Goal: Task Accomplishment & Management: Complete application form

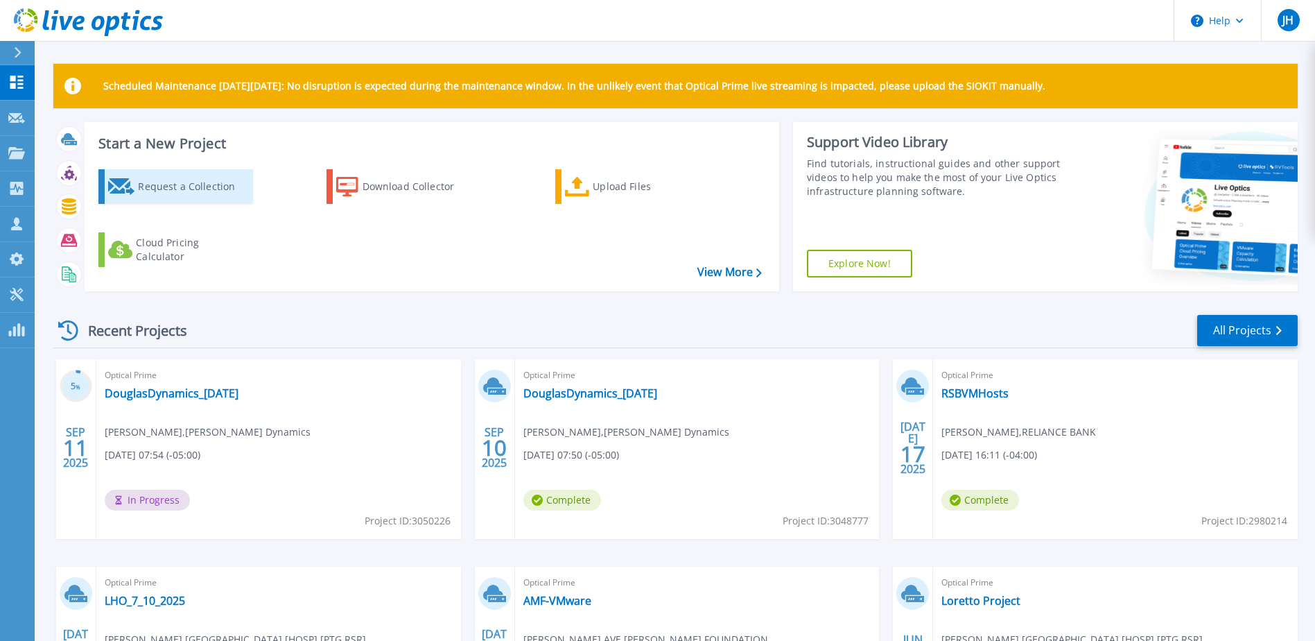
click at [209, 193] on div "Request a Collection" at bounding box center [193, 187] width 111 height 28
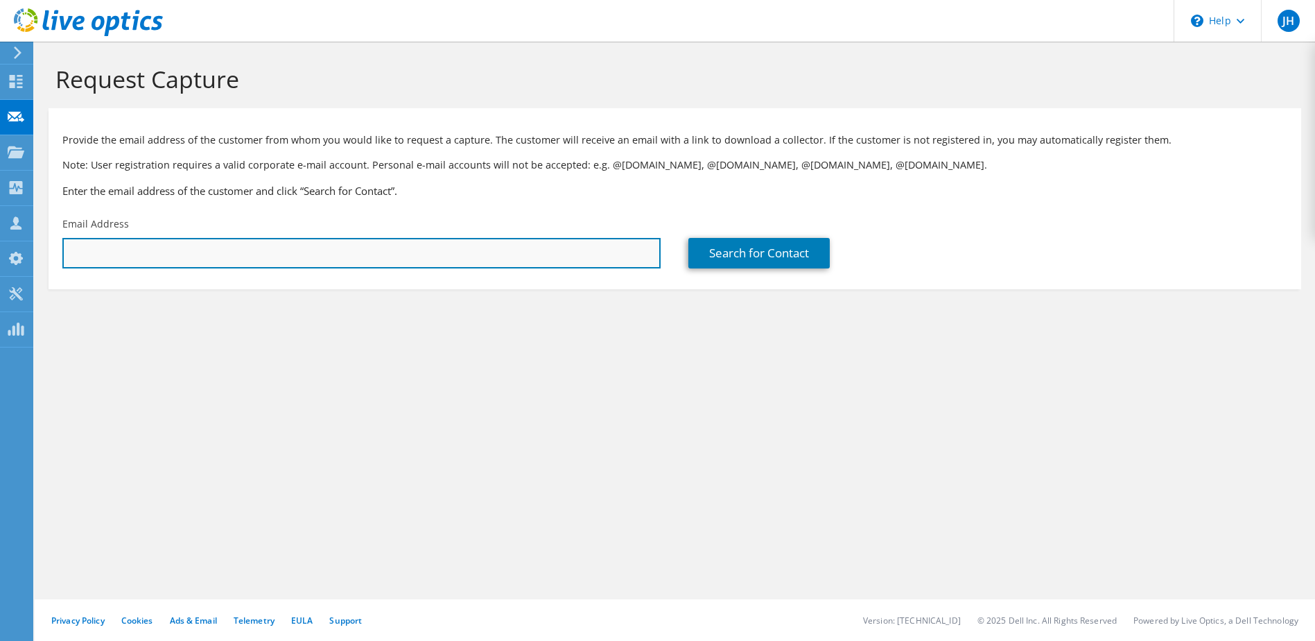
click at [336, 254] on input "text" at bounding box center [361, 253] width 598 height 31
paste input "aalcantara@morfurniture.com"
type input "aalcantara@morfurniture.com"
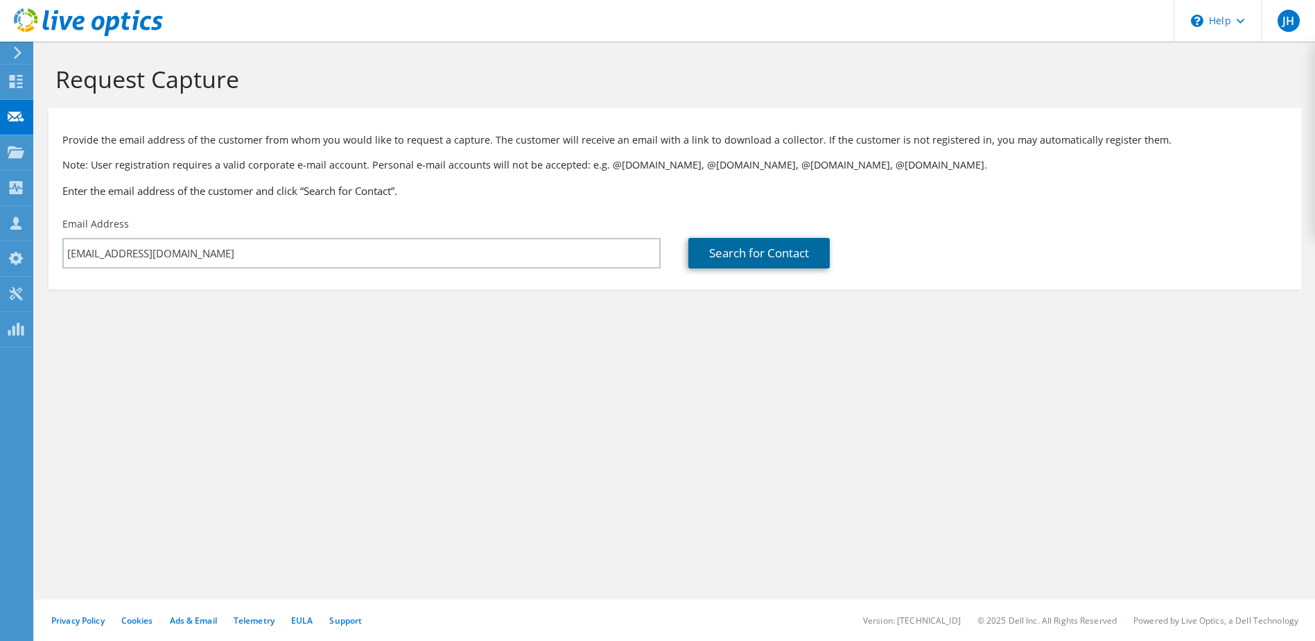
click at [710, 247] on link "Search for Contact" at bounding box center [758, 253] width 141 height 31
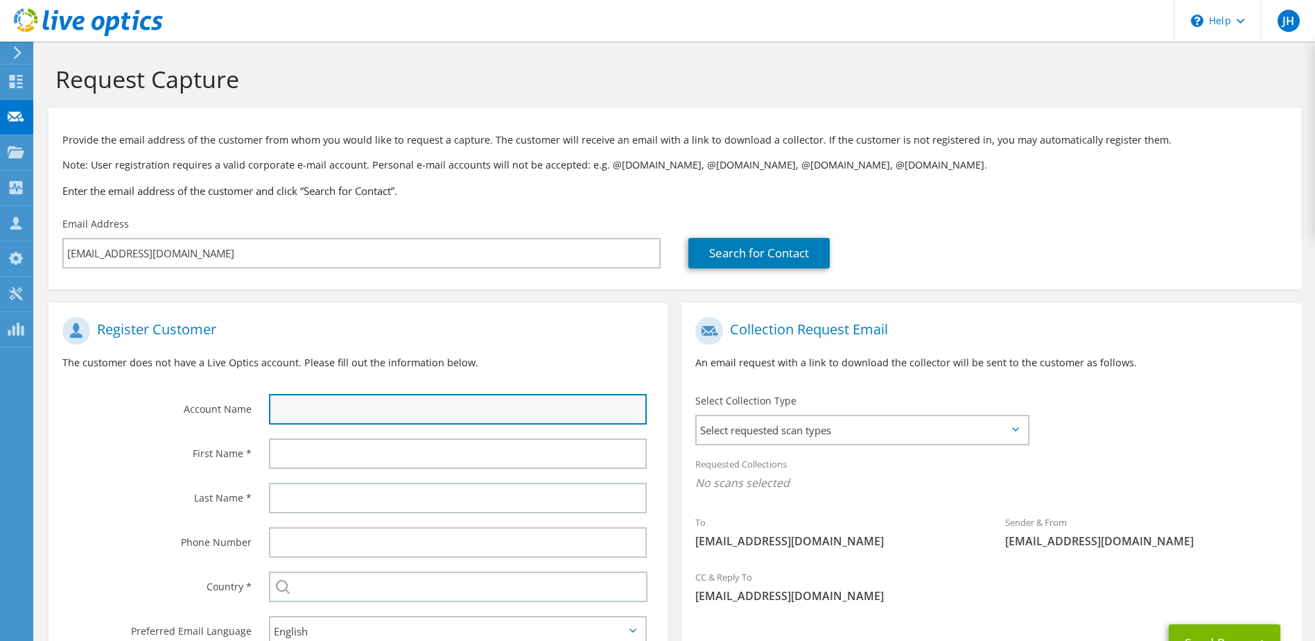
click at [329, 411] on input "text" at bounding box center [458, 409] width 379 height 31
type input "Mor Furniture"
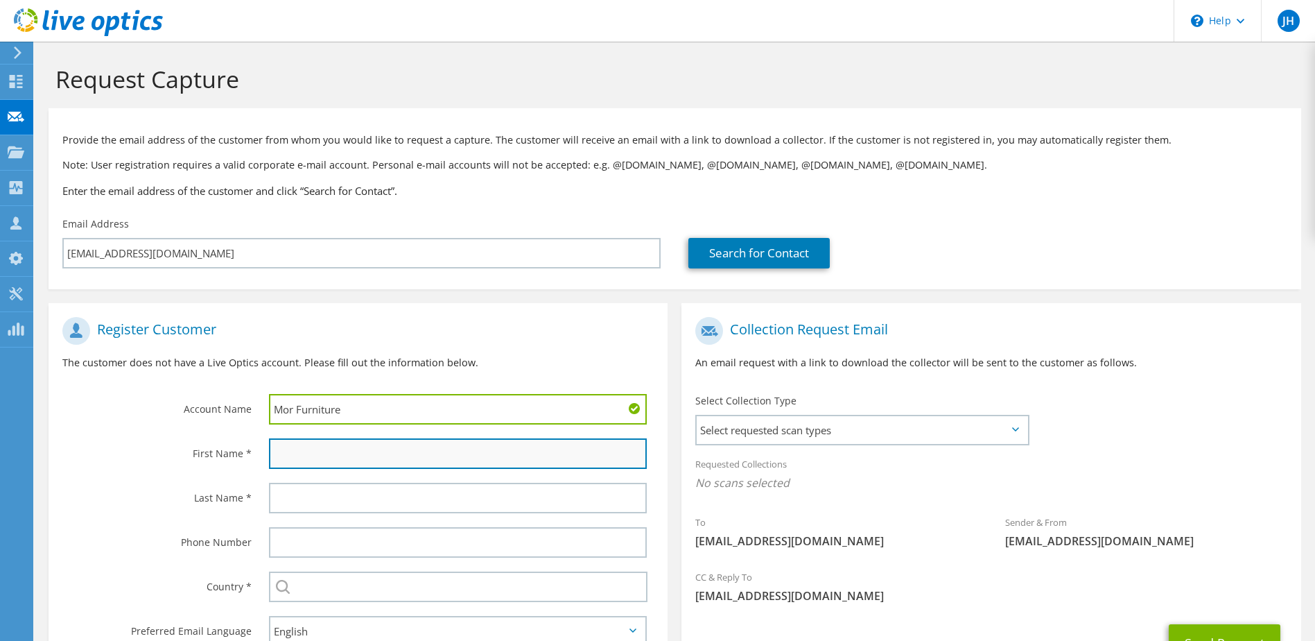
click at [360, 458] on input "text" at bounding box center [458, 453] width 379 height 31
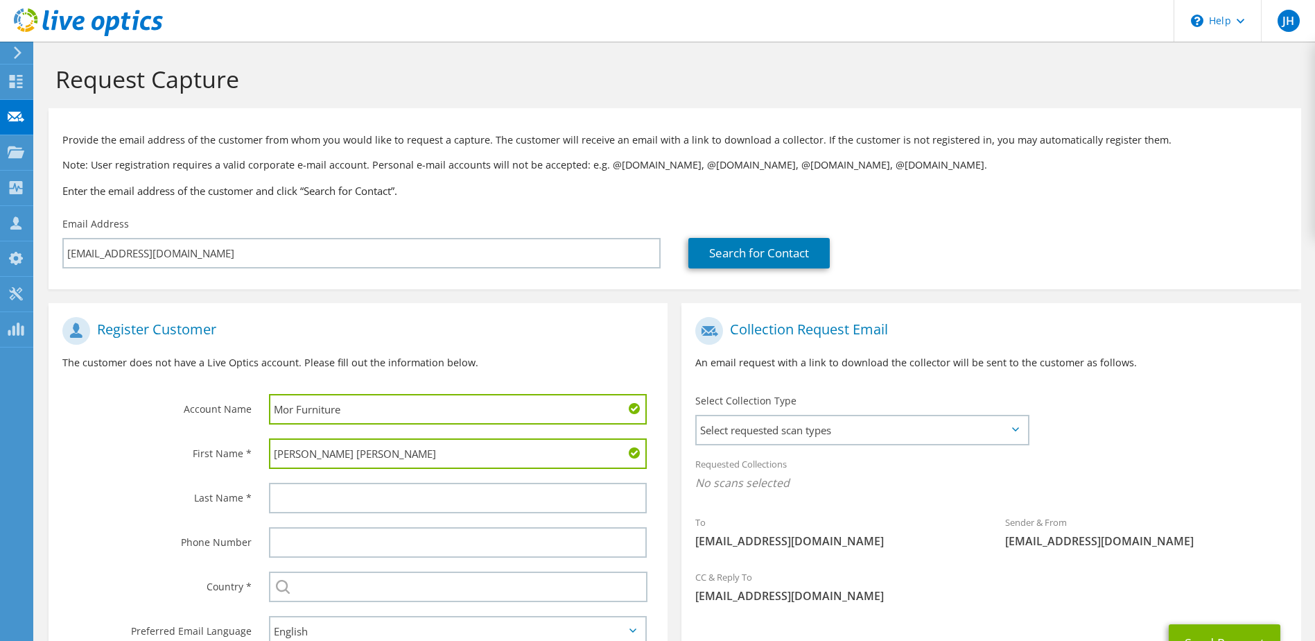
click at [340, 457] on input "Andrews Alcantara" at bounding box center [458, 453] width 379 height 31
type input "Andrews Alcantara"
click at [338, 492] on input "text" at bounding box center [458, 497] width 379 height 31
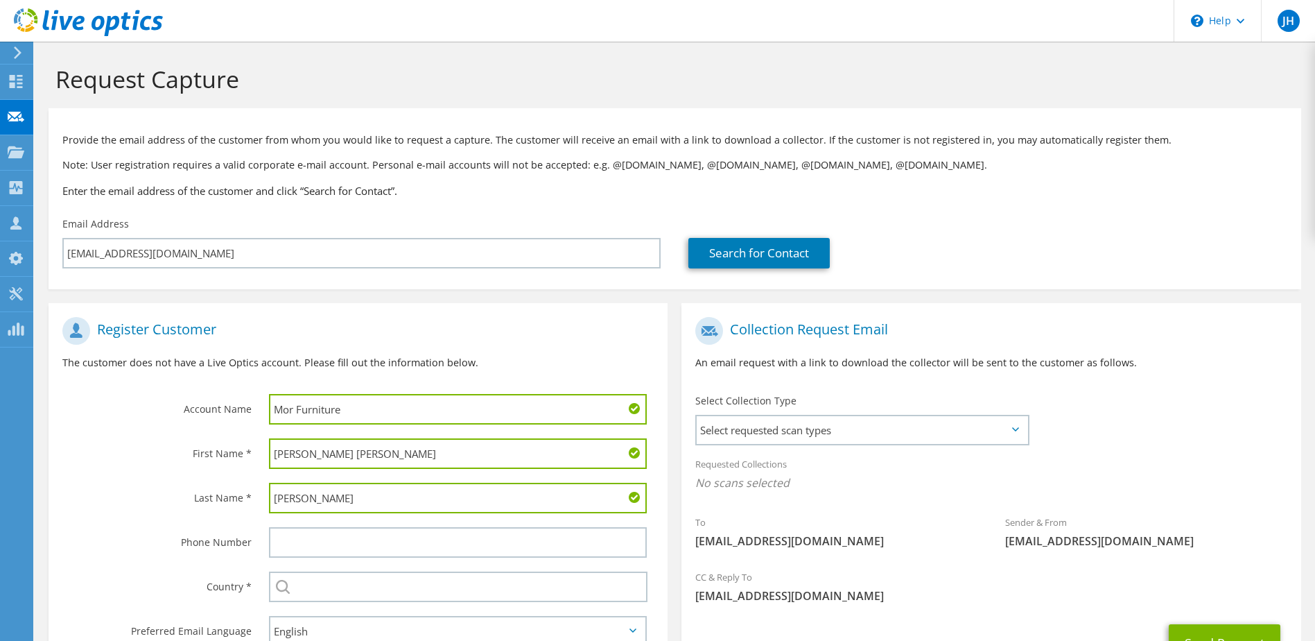
type input "Alcantara"
click at [346, 458] on input "Andrews Alcantara" at bounding box center [458, 453] width 379 height 31
type input "Andrews"
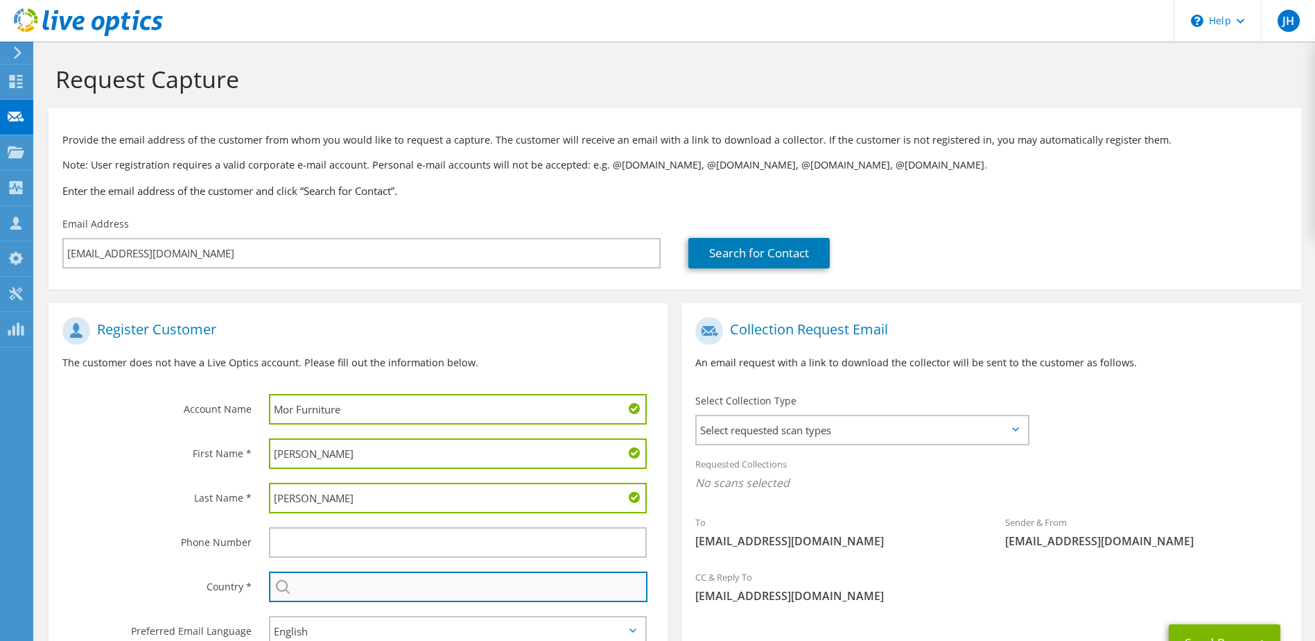
click at [332, 591] on input "text" at bounding box center [458, 586] width 379 height 31
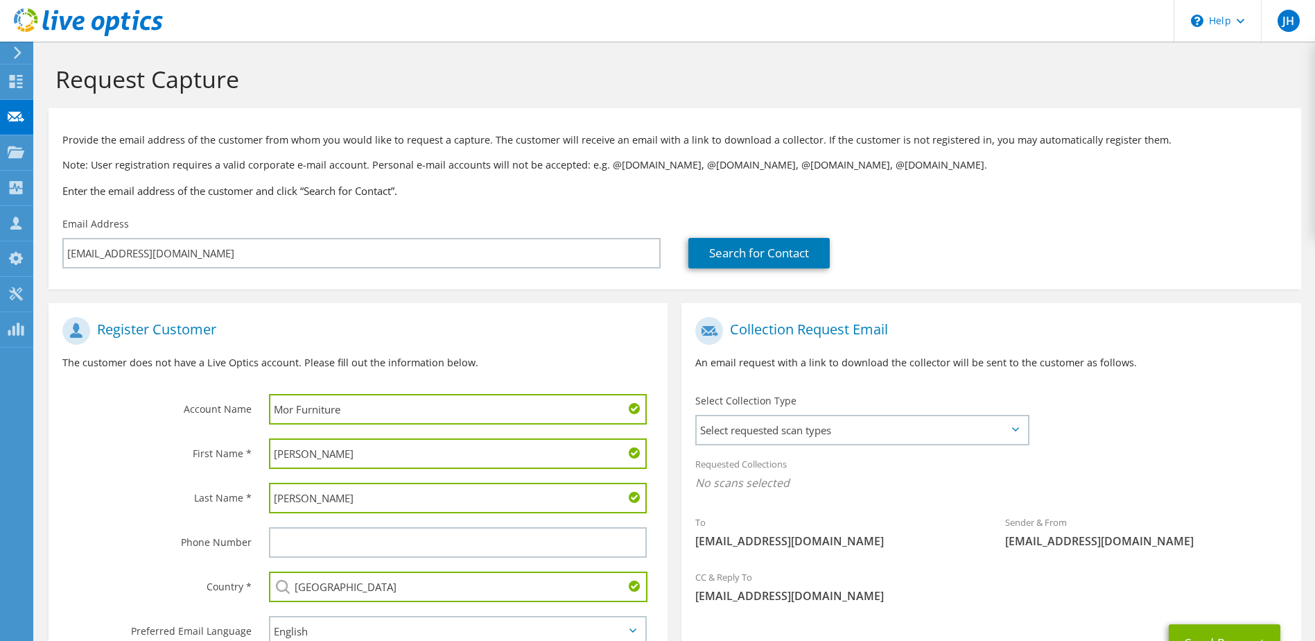
type input "[GEOGRAPHIC_DATA]"
click at [157, 501] on label "Last Name *" at bounding box center [156, 493] width 189 height 22
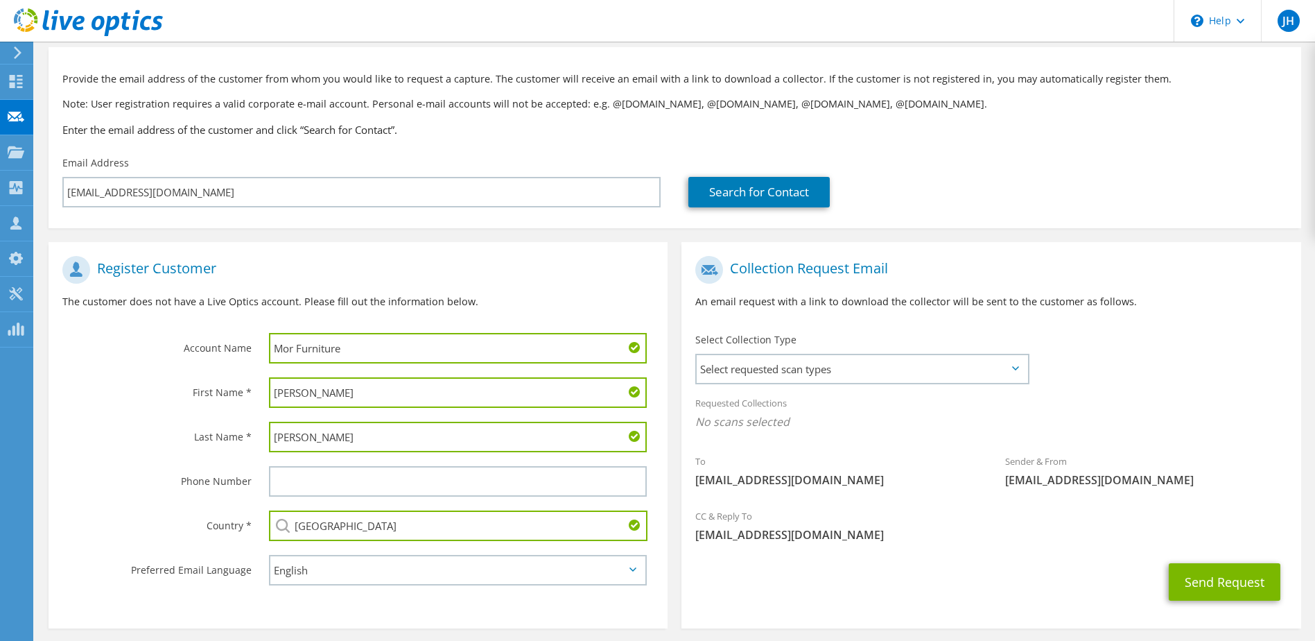
scroll to position [118, 0]
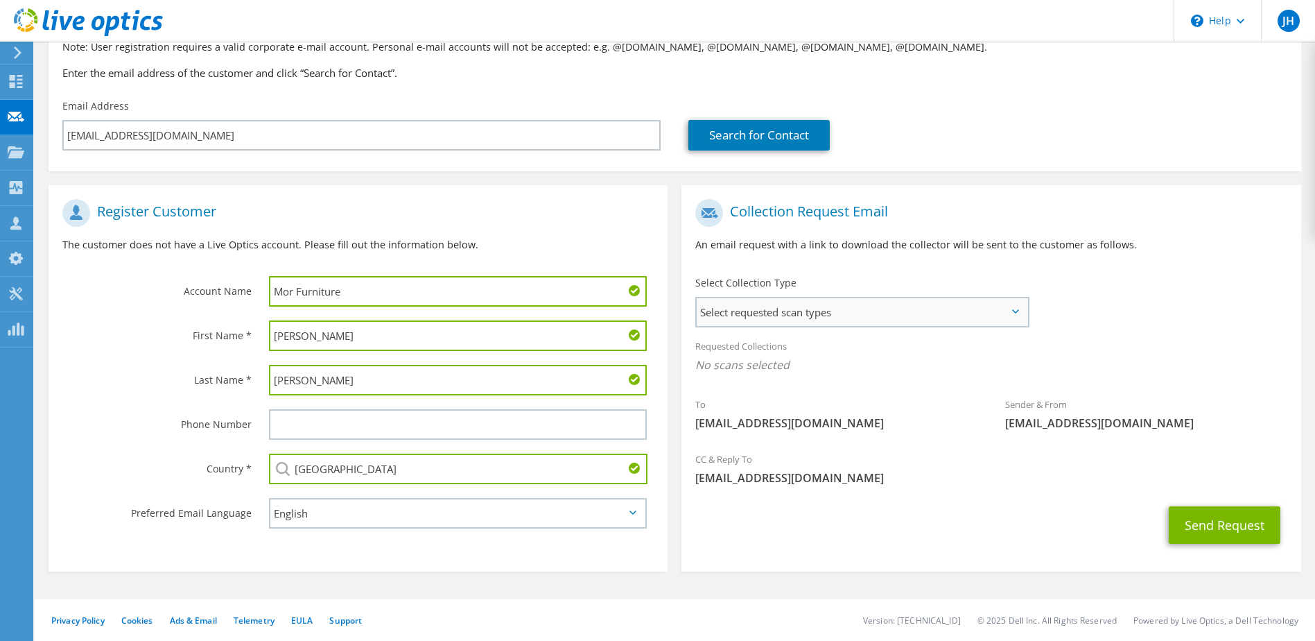
click at [784, 304] on span "Select requested scan types" at bounding box center [862, 312] width 330 height 28
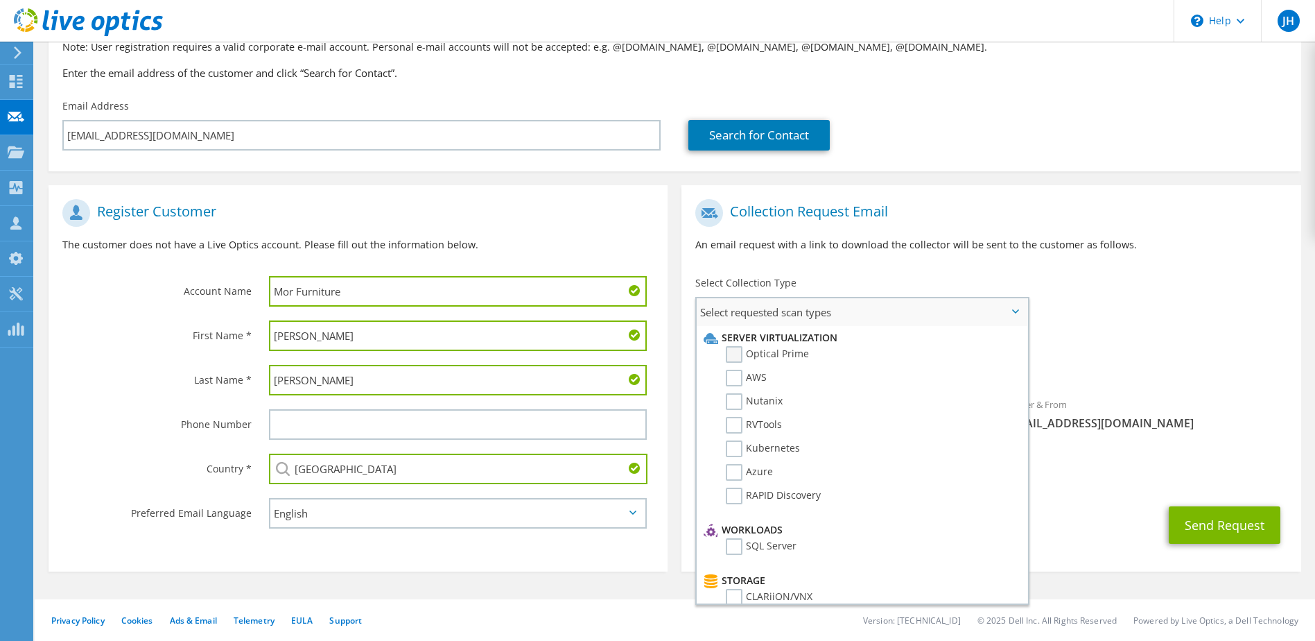
click at [760, 350] on label "Optical Prime" at bounding box center [767, 354] width 83 height 17
click at [0, 0] on input "Optical Prime" at bounding box center [0, 0] width 0 height 0
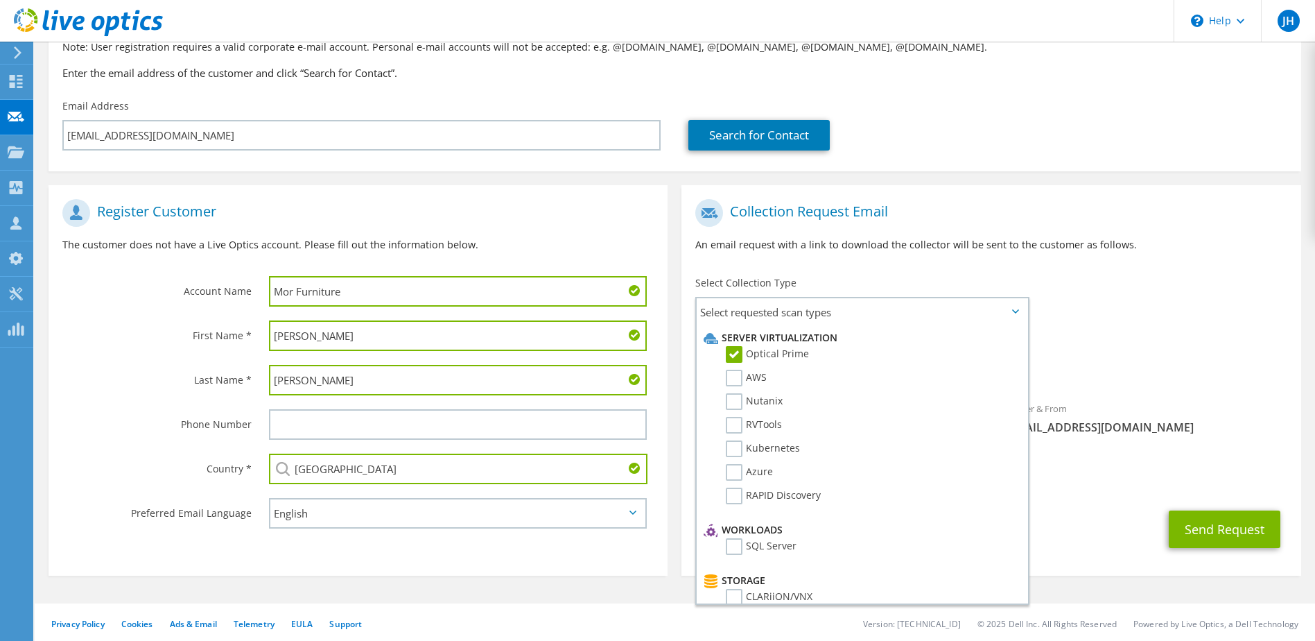
click at [1127, 309] on div "To aalcantara@morfurniture.com Sender & From liveoptics@liveoptics.com" at bounding box center [990, 320] width 619 height 257
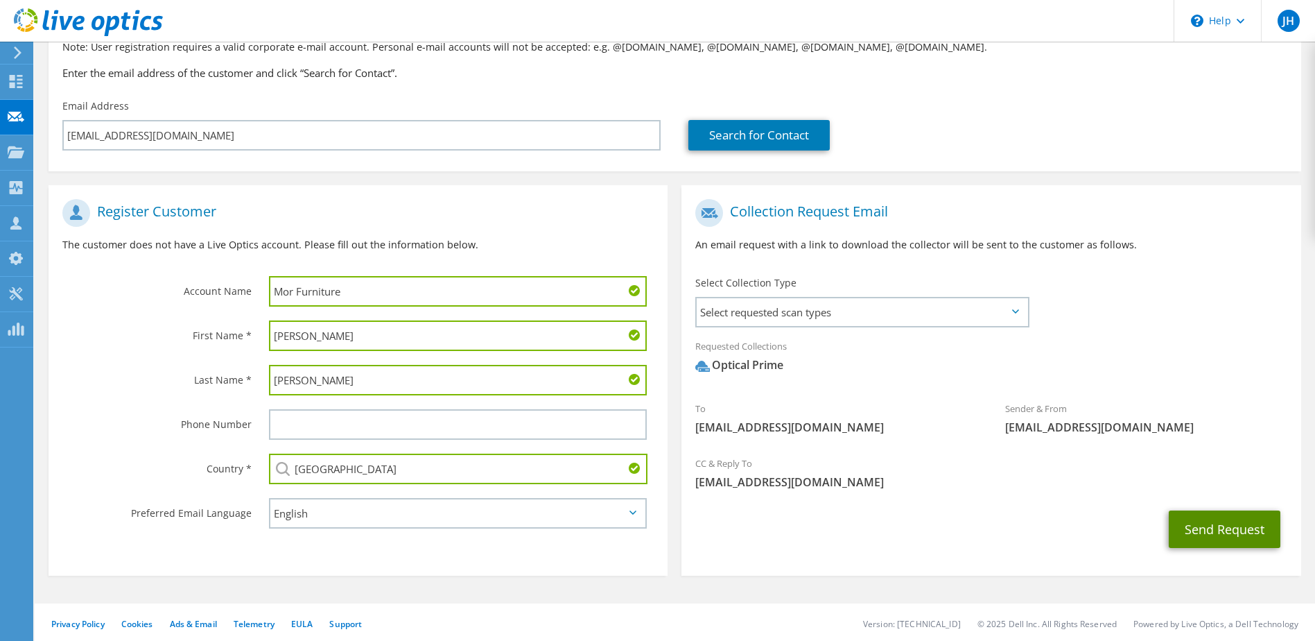
click at [1224, 525] on button "Send Request" at bounding box center [1225, 528] width 112 height 37
